Goal: Task Accomplishment & Management: Use online tool/utility

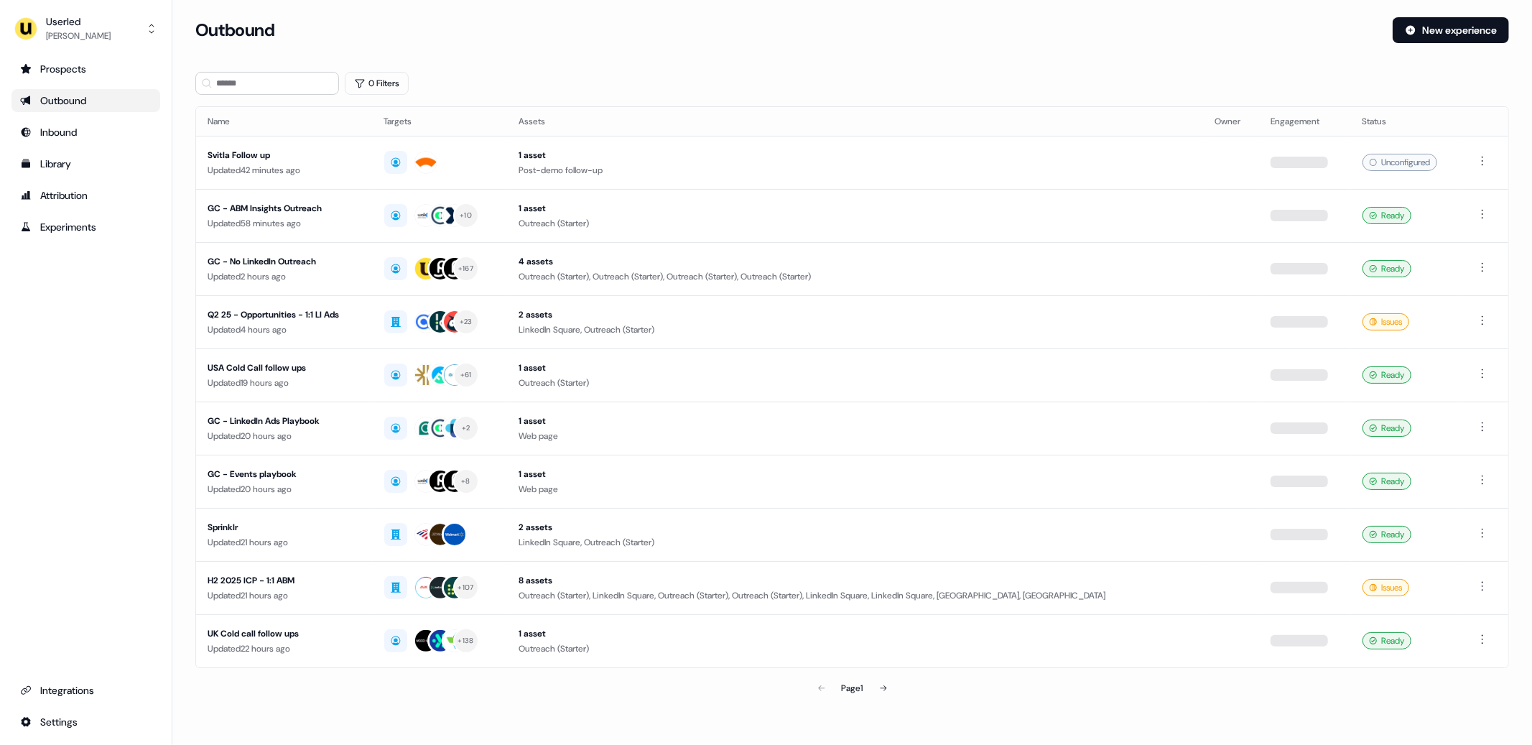
click at [647, 62] on section "Loading... Outbound New experience 0 Filters Name Targets Assets Owner Engageme…" at bounding box center [852, 379] width 1360 height 725
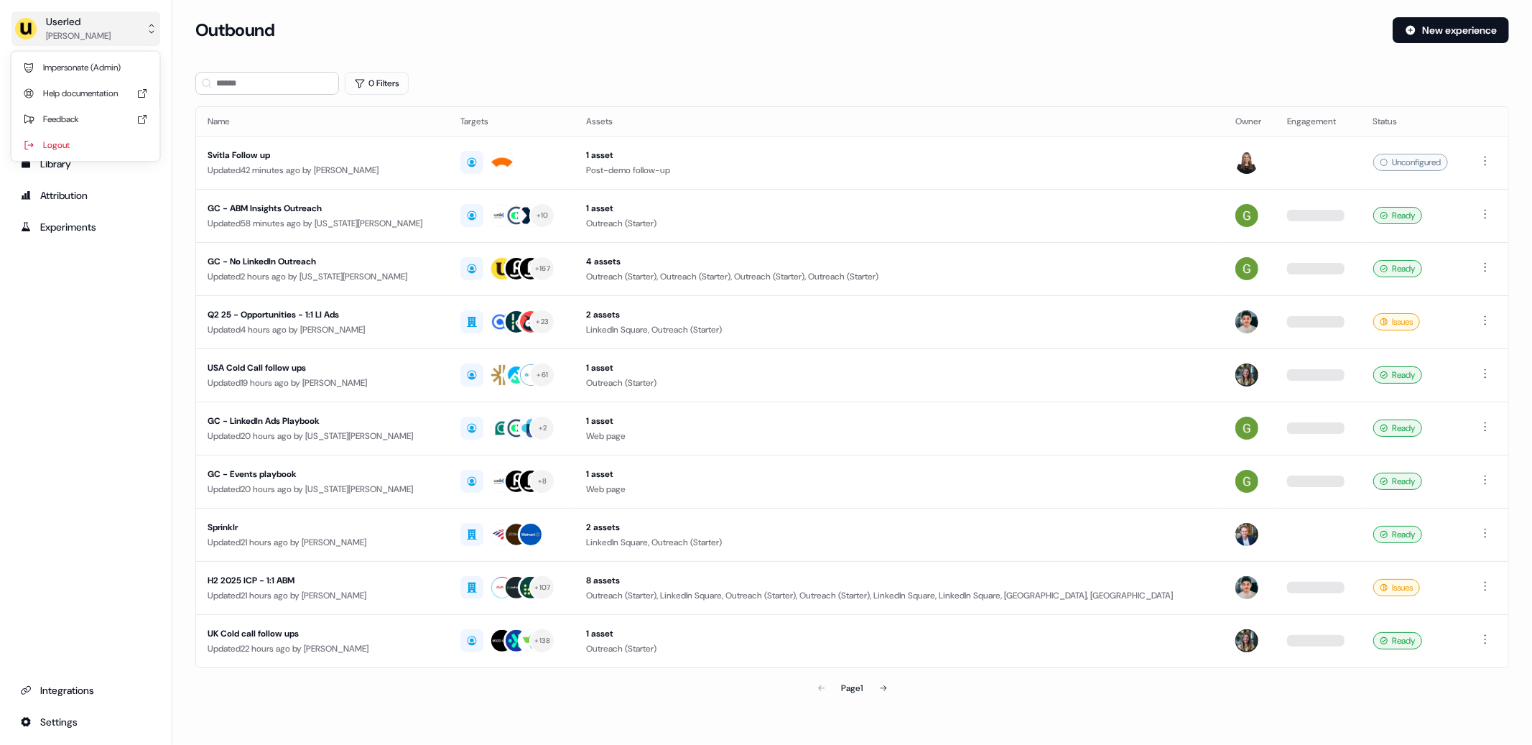
click at [39, 41] on div "Userled [PERSON_NAME]" at bounding box center [62, 28] width 96 height 29
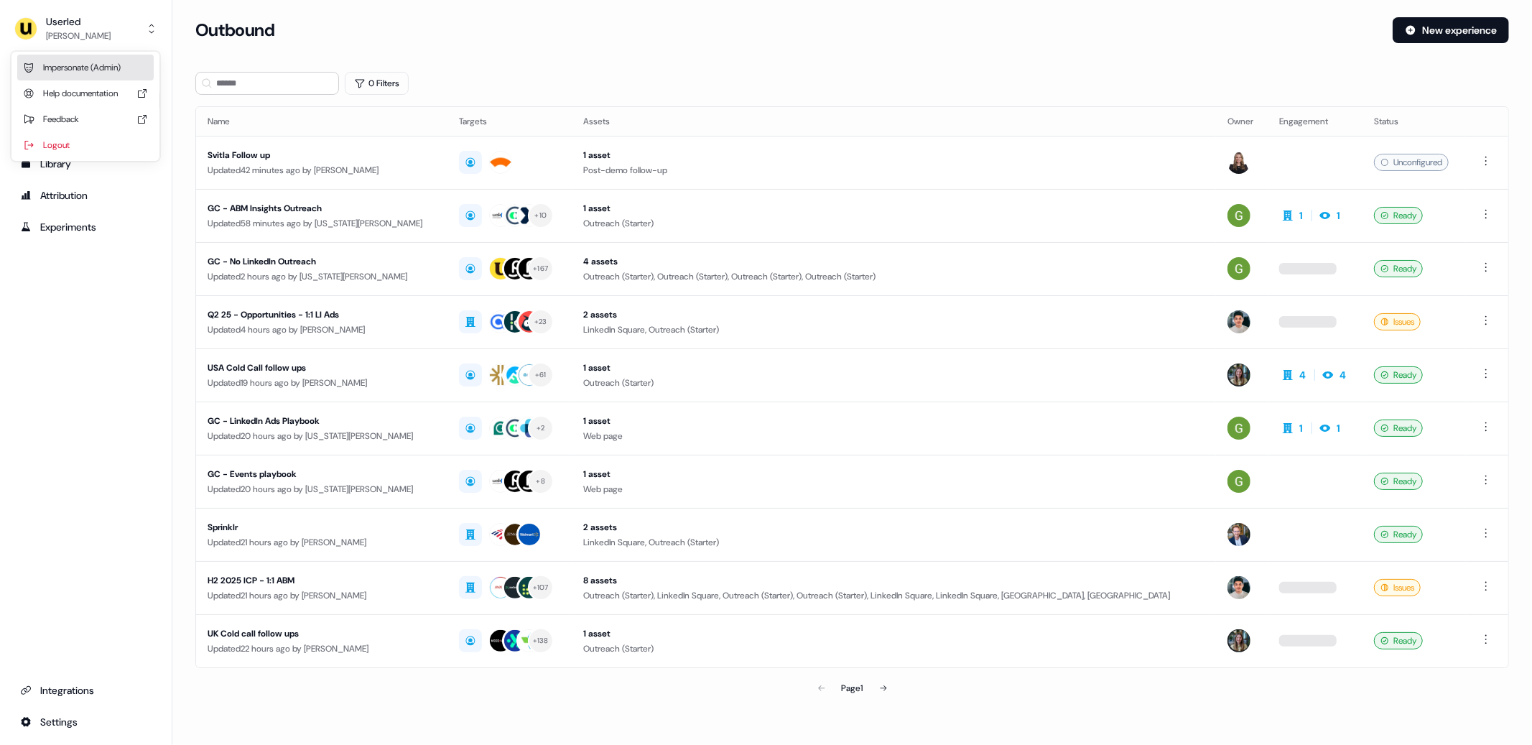
click at [69, 69] on div "Impersonate (Admin)" at bounding box center [85, 68] width 136 height 26
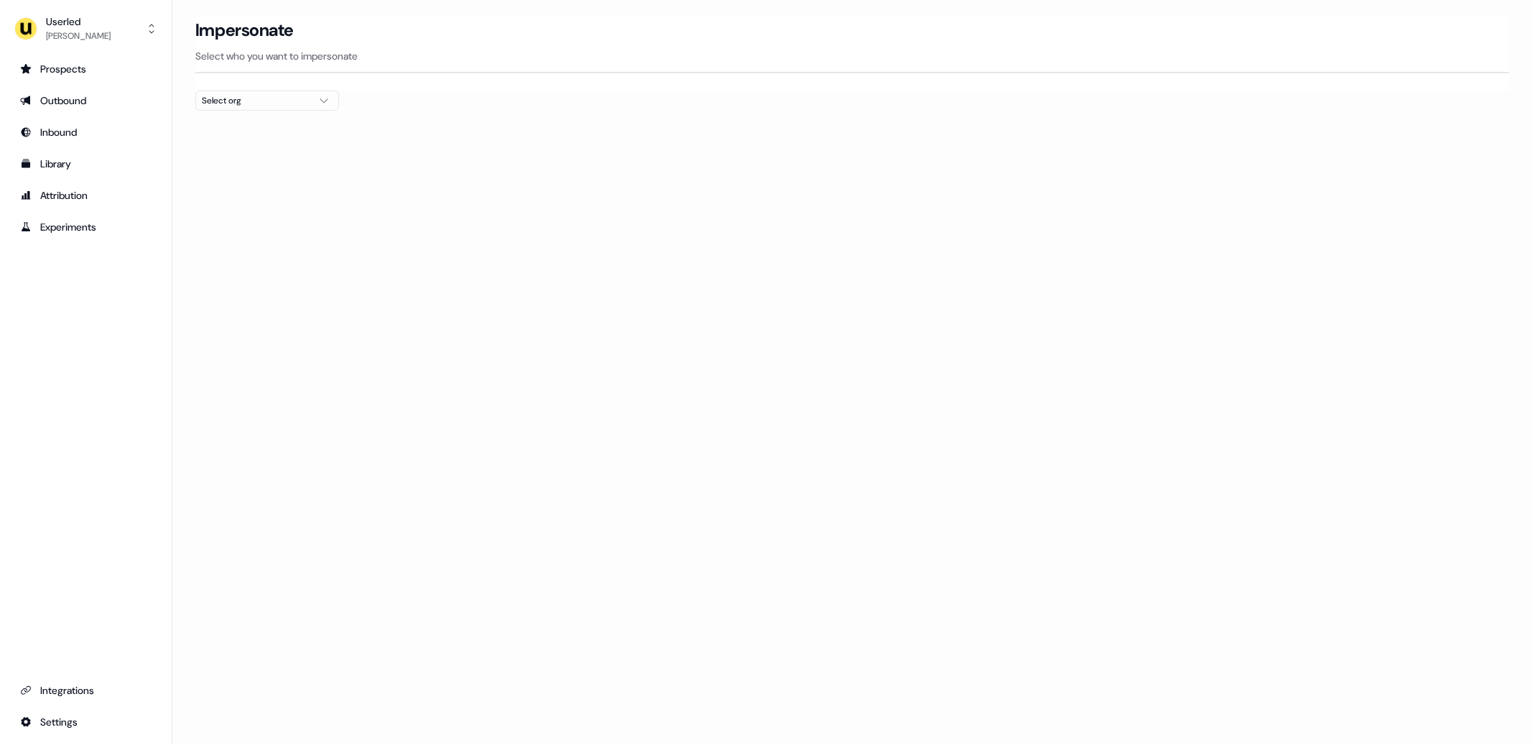
click at [279, 98] on div "Select org" at bounding box center [256, 100] width 108 height 14
type input "*****"
click at [234, 157] on div "Kpler" at bounding box center [267, 152] width 142 height 23
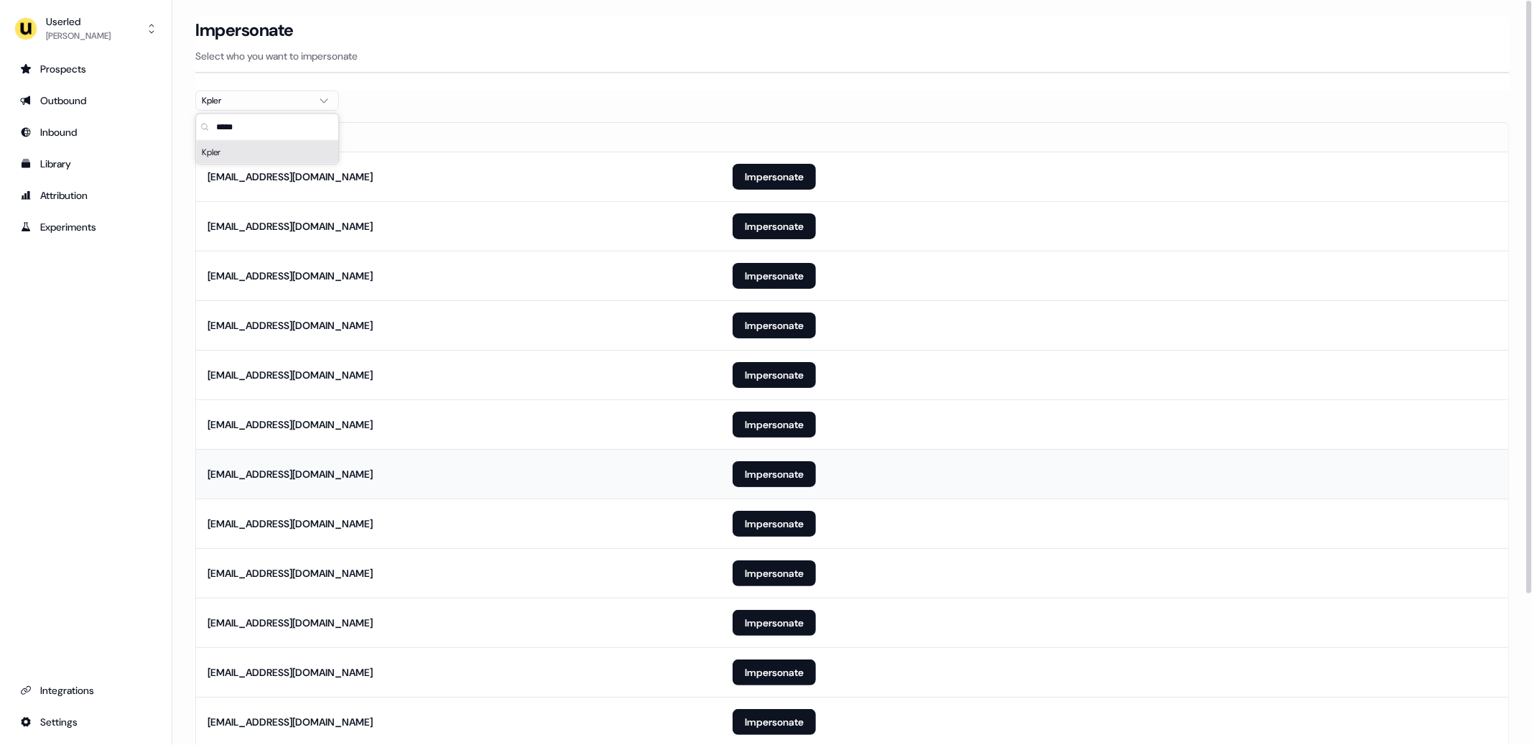
scroll to position [191, 0]
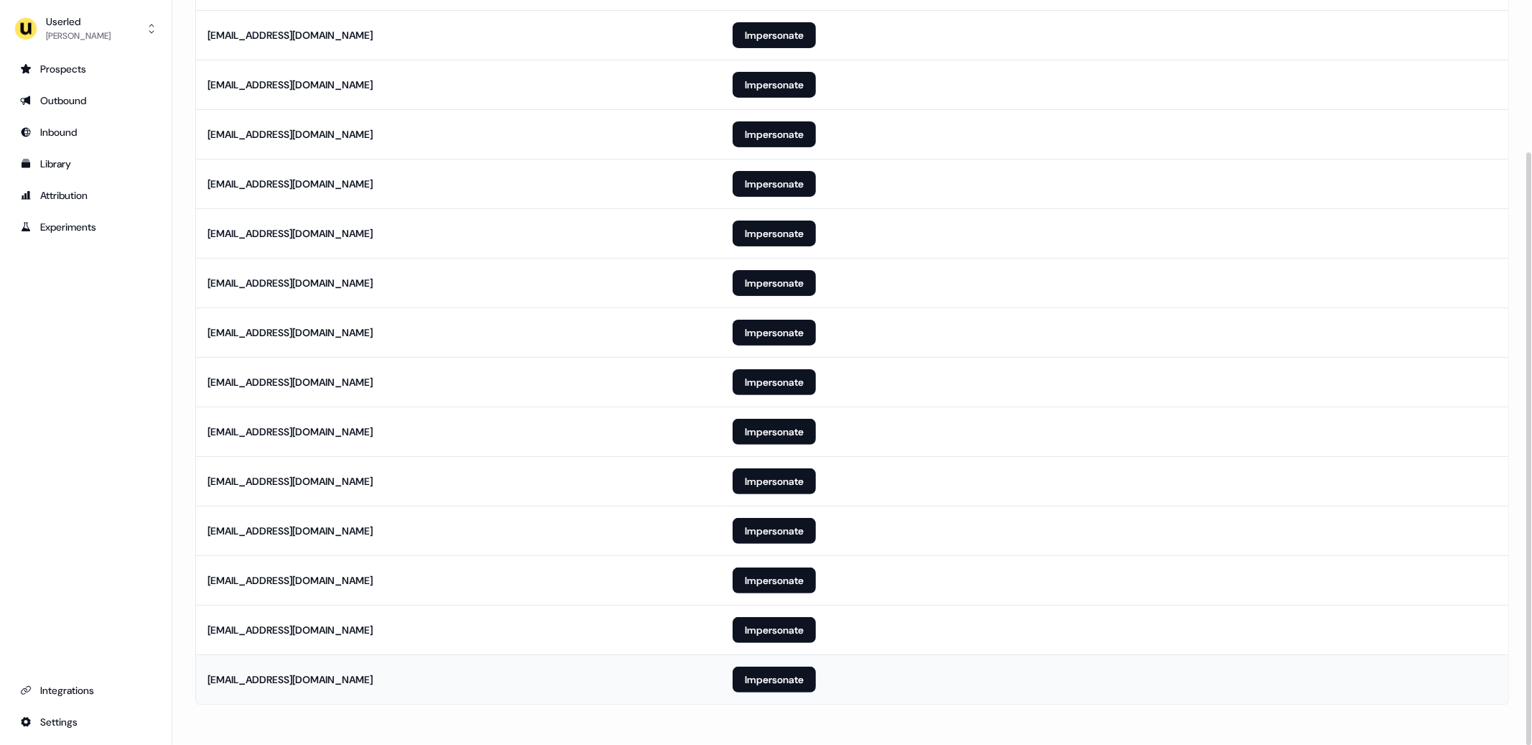
click at [794, 697] on td "Impersonate" at bounding box center [1114, 679] width 787 height 50
click at [777, 684] on button "Impersonate" at bounding box center [774, 680] width 83 height 26
